Goal: Information Seeking & Learning: Learn about a topic

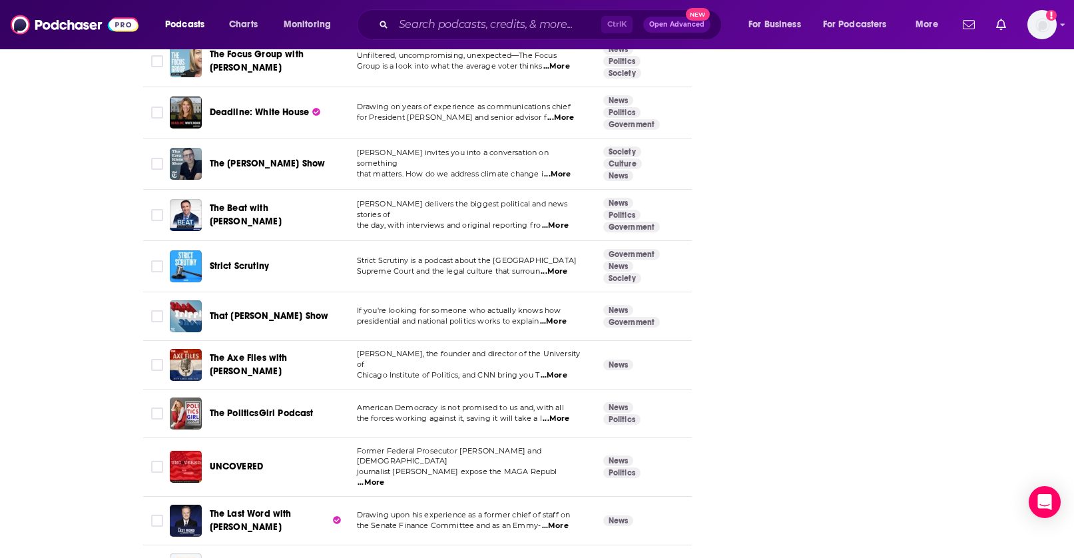
scroll to position [0, 453]
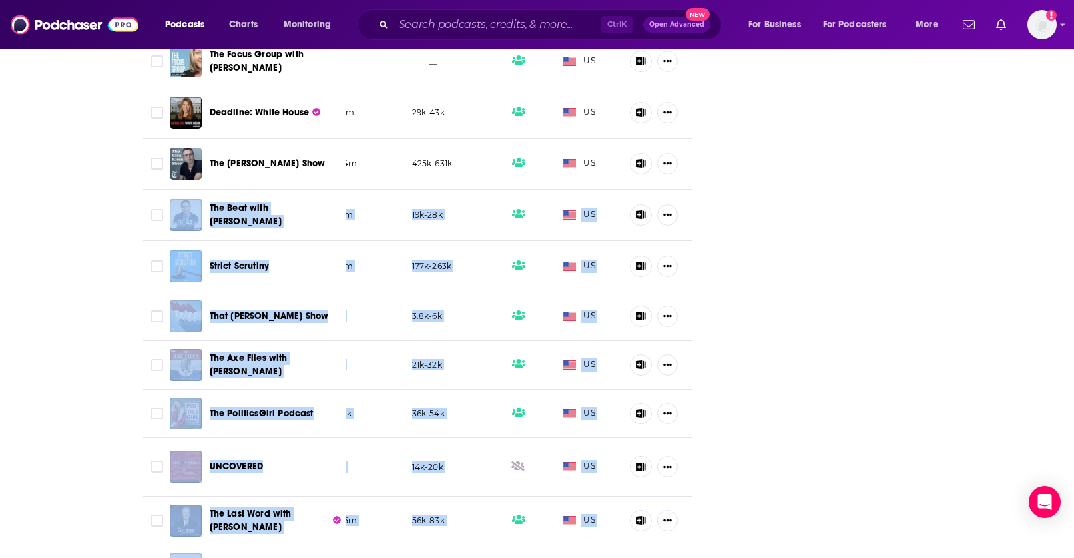
drag, startPoint x: 146, startPoint y: 160, endPoint x: 786, endPoint y: 305, distance: 656.1
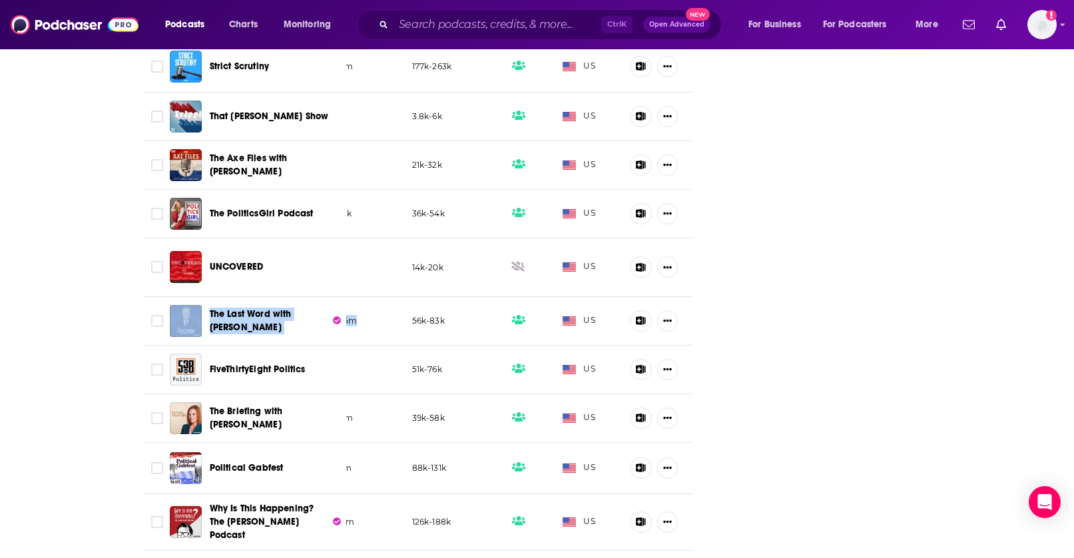
scroll to position [0, 33]
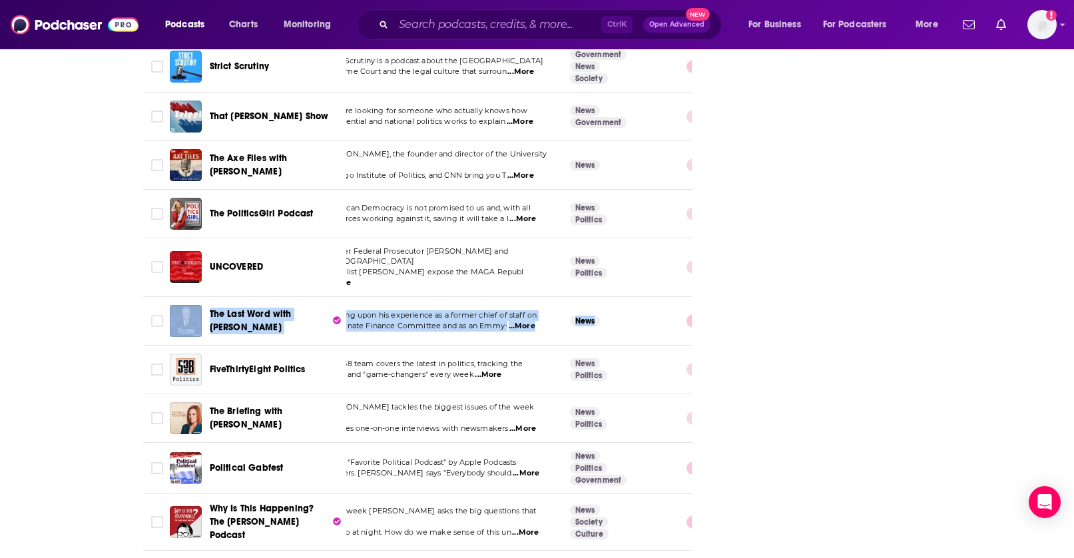
drag, startPoint x: 360, startPoint y: 289, endPoint x: 84, endPoint y: 278, distance: 275.9
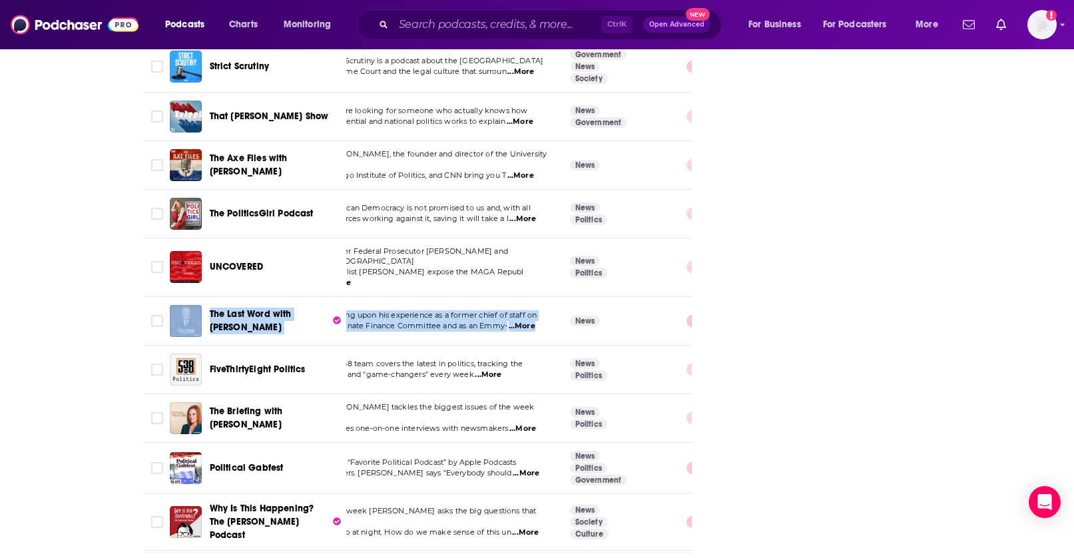
scroll to position [0, 0]
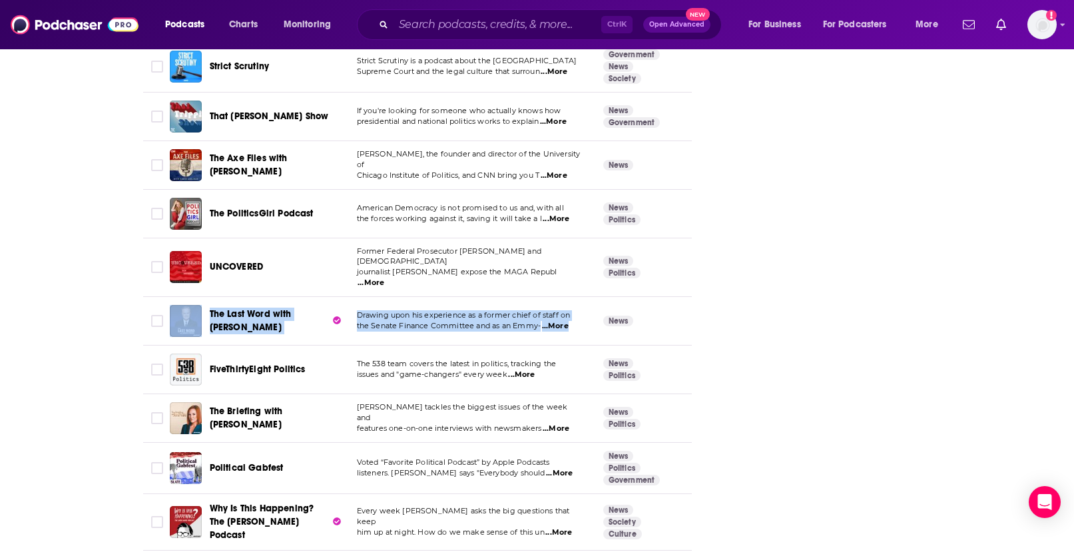
drag, startPoint x: 570, startPoint y: 268, endPoint x: 27, endPoint y: 268, distance: 543.3
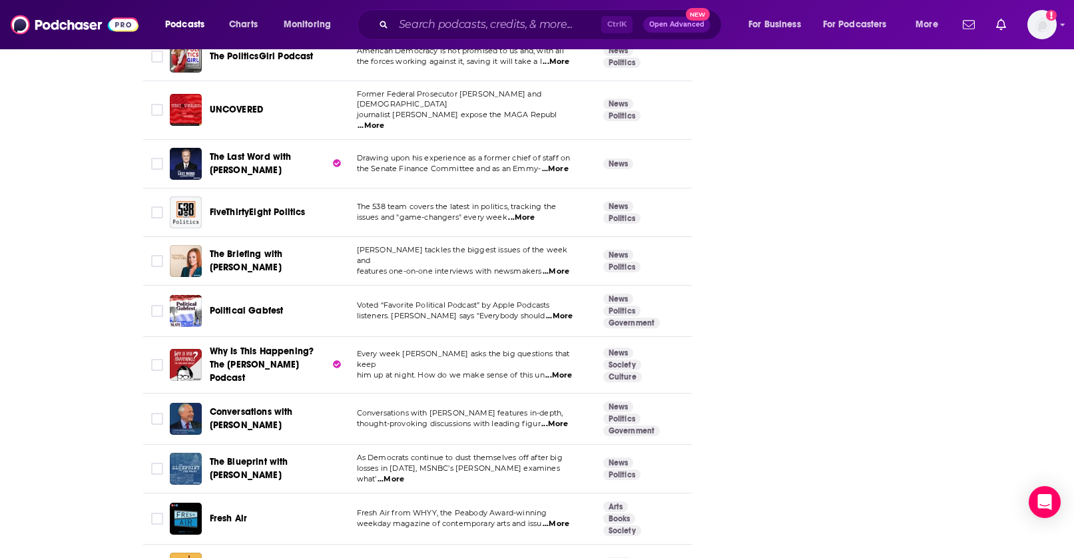
scroll to position [2330, 0]
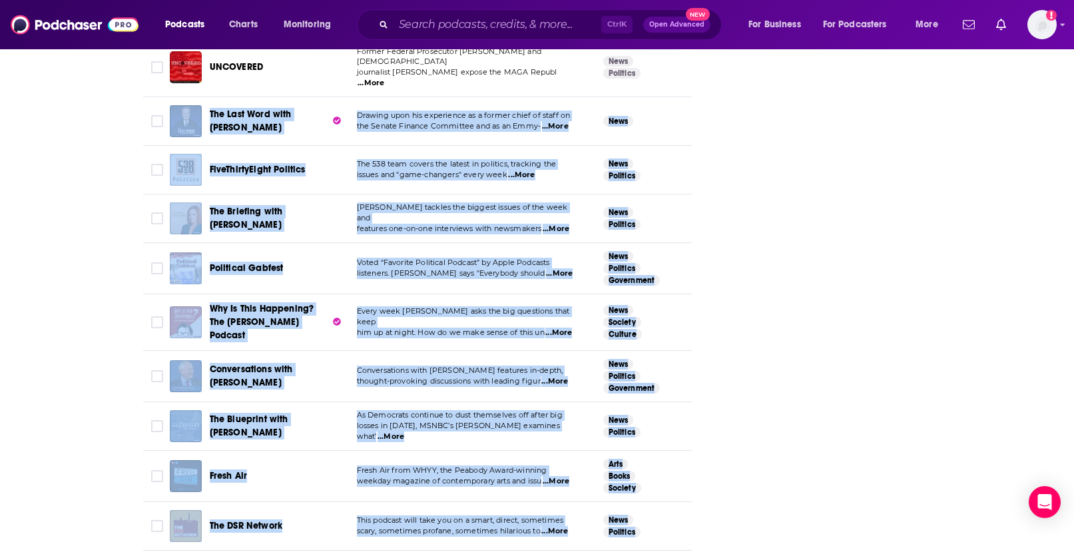
drag, startPoint x: 740, startPoint y: 256, endPoint x: 92, endPoint y: 73, distance: 673.8
click at [92, 73] on div "About Insights Episodes 2225 Reviews 3 Credits 221 Lists 16 Similar Podcasts li…" at bounding box center [537, 496] width 1074 height 5218
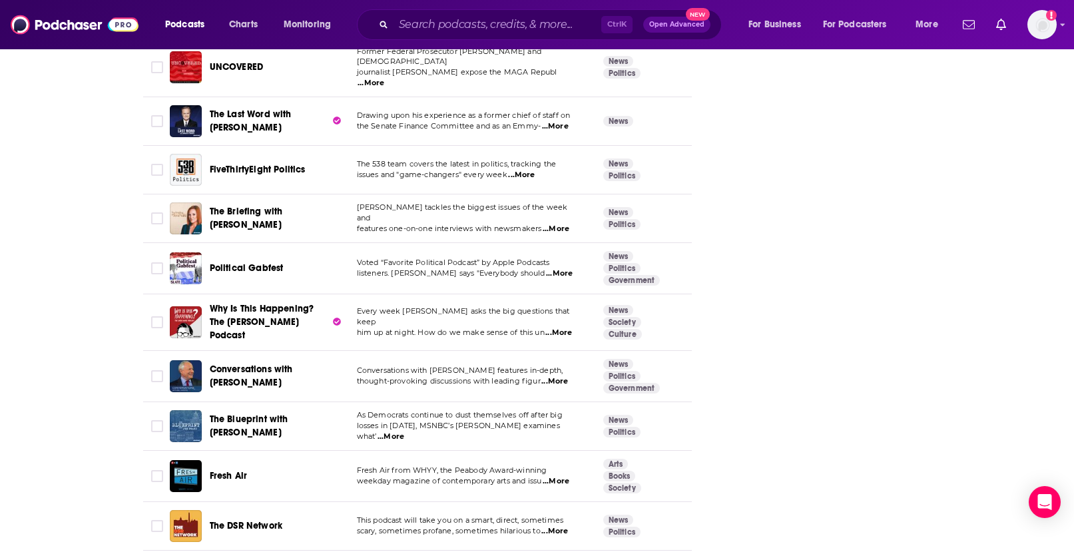
click at [95, 83] on div "About Insights Episodes 2225 Reviews 3 Credits 221 Lists 16 Similar Podcasts li…" at bounding box center [537, 496] width 1074 height 5218
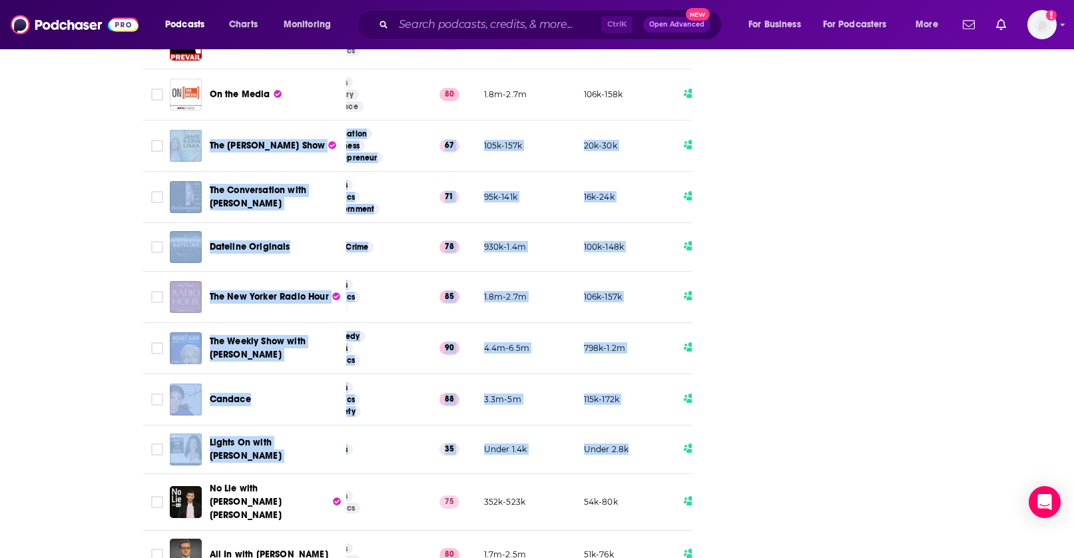
scroll to position [0, 453]
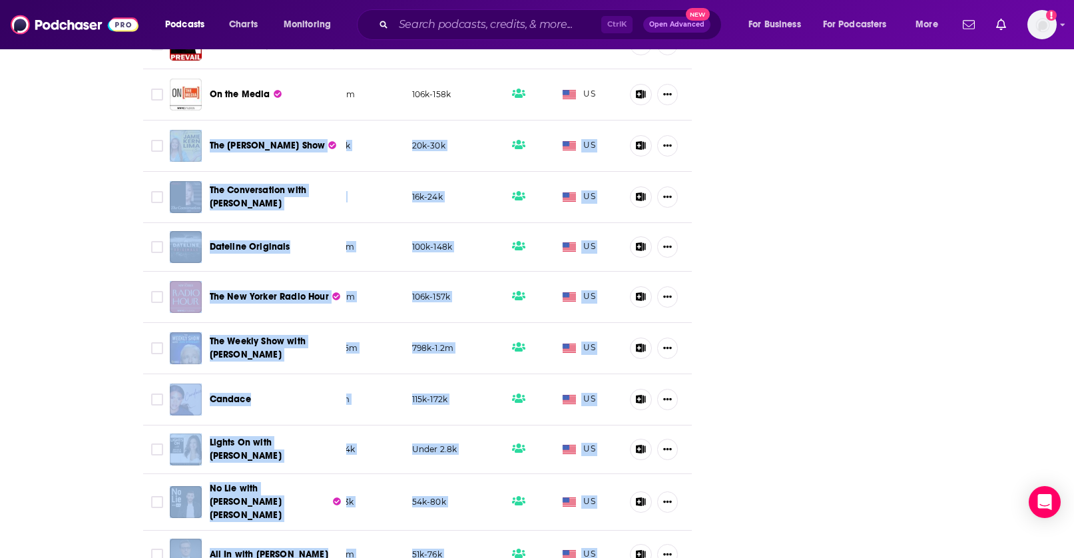
drag, startPoint x: 132, startPoint y: 87, endPoint x: 796, endPoint y: 497, distance: 780.3
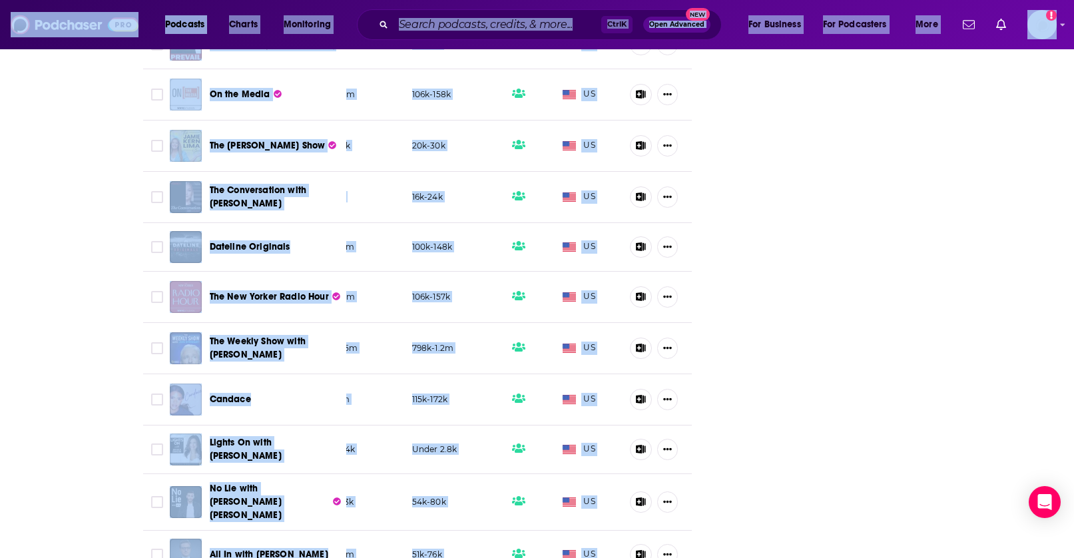
drag, startPoint x: 799, startPoint y: 424, endPoint x: 73, endPoint y: 36, distance: 823.6
